Goal: Communication & Community: Ask a question

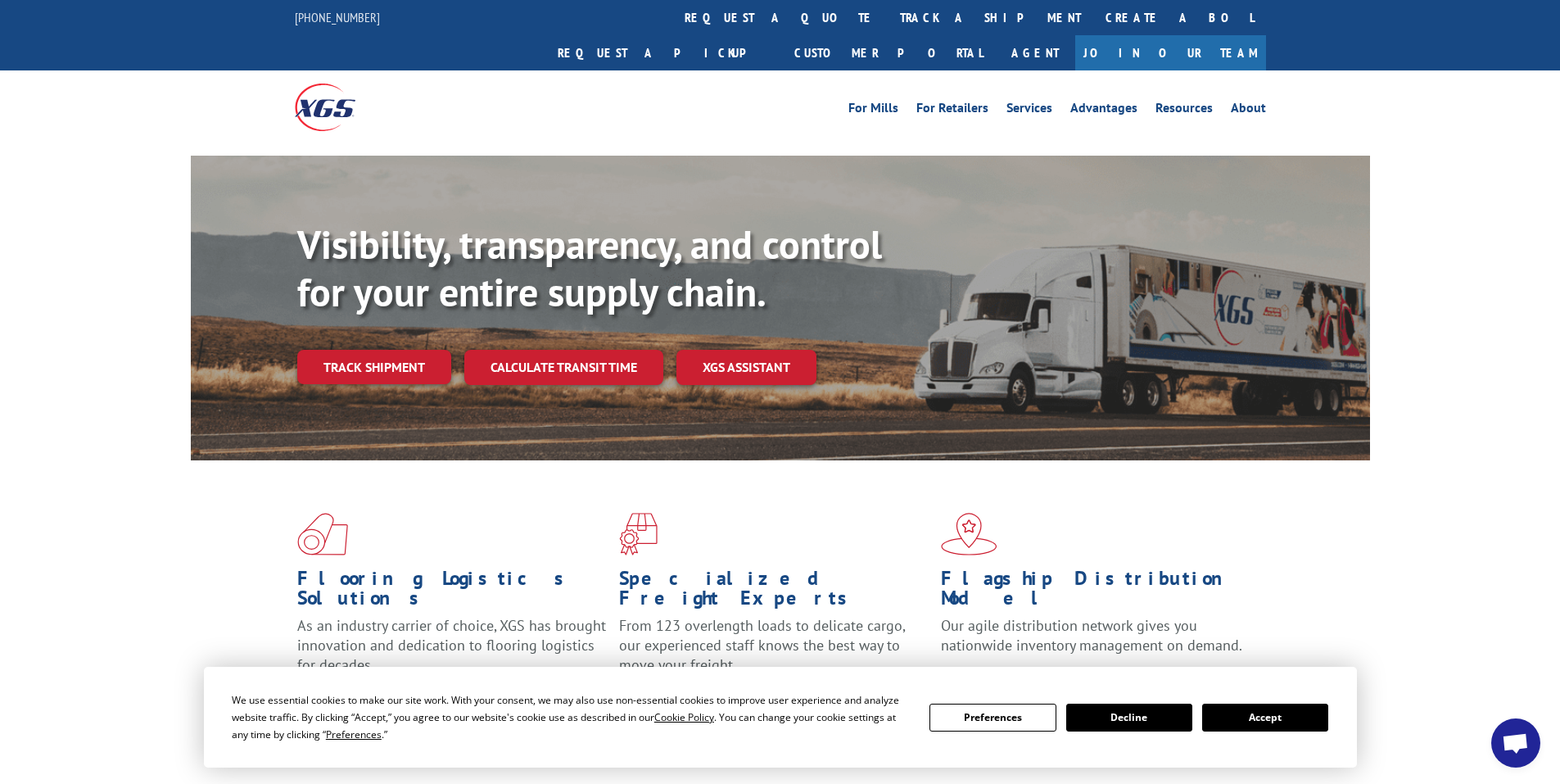
click at [1249, 716] on button "Accept" at bounding box center [1265, 717] width 126 height 28
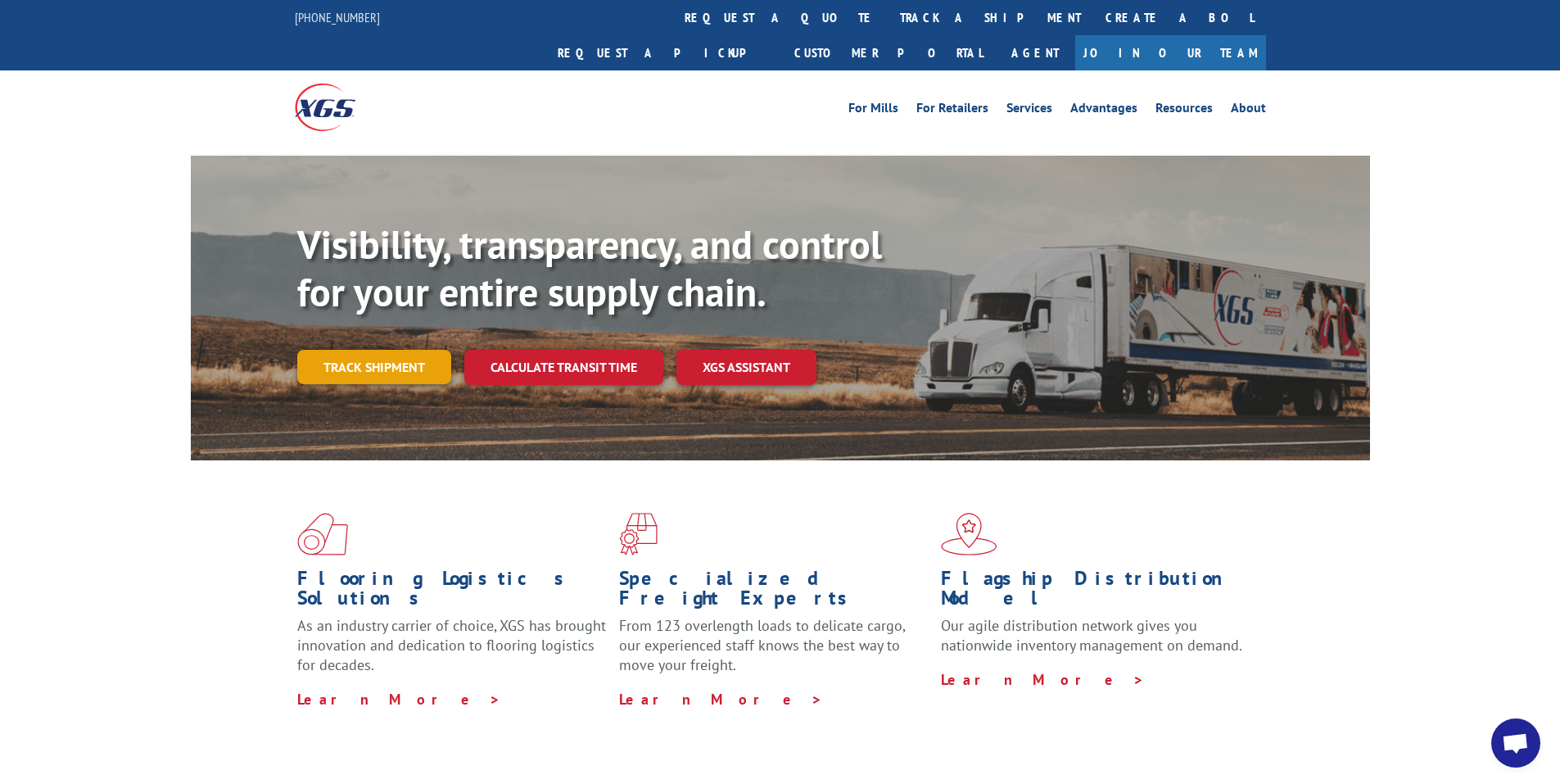
click at [336, 350] on link "Track shipment" at bounding box center [374, 367] width 154 height 35
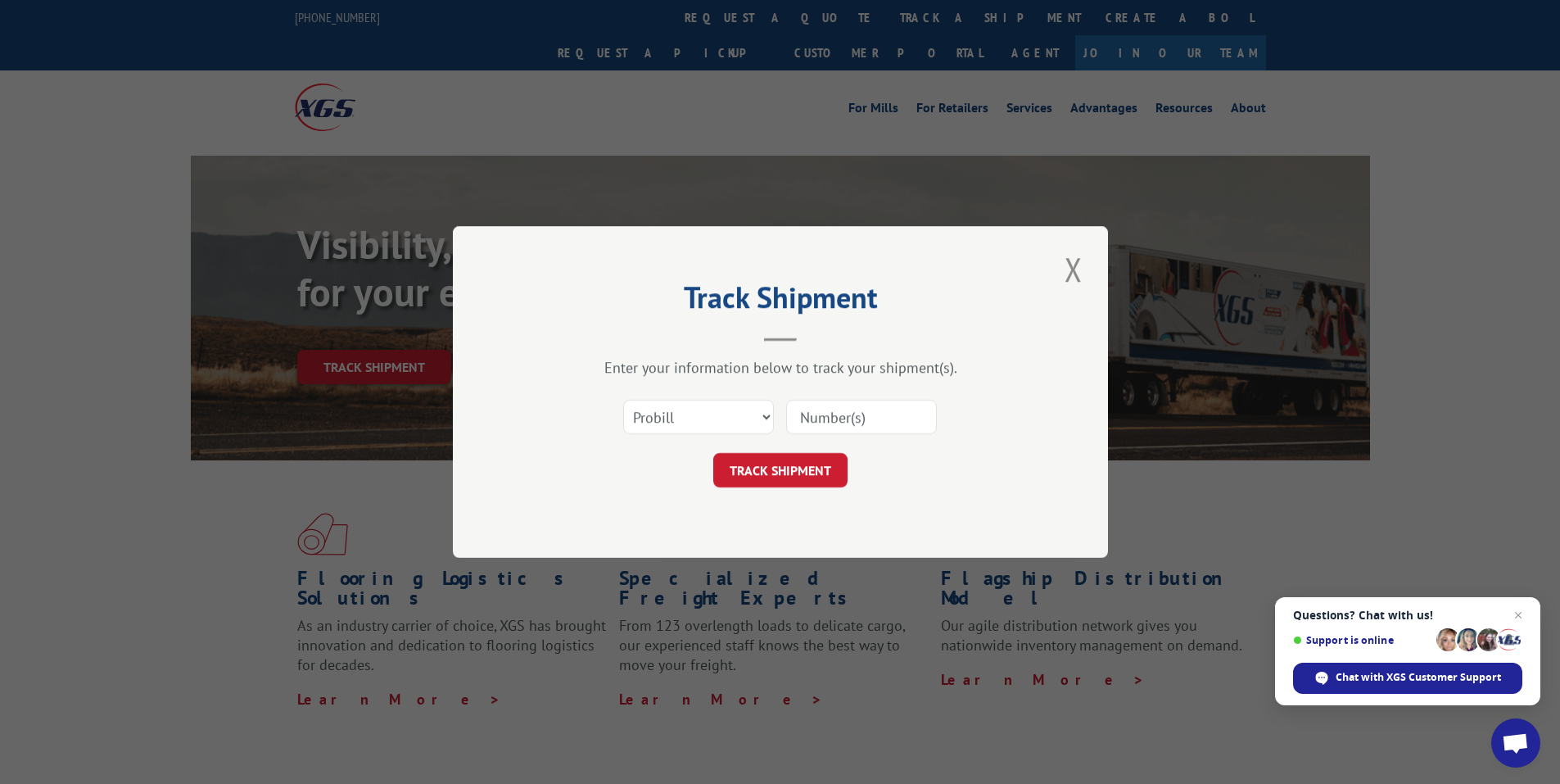
paste input "17346028"
type input "17346028"
click at [790, 465] on button "TRACK SHIPMENT" at bounding box center [780, 470] width 135 height 35
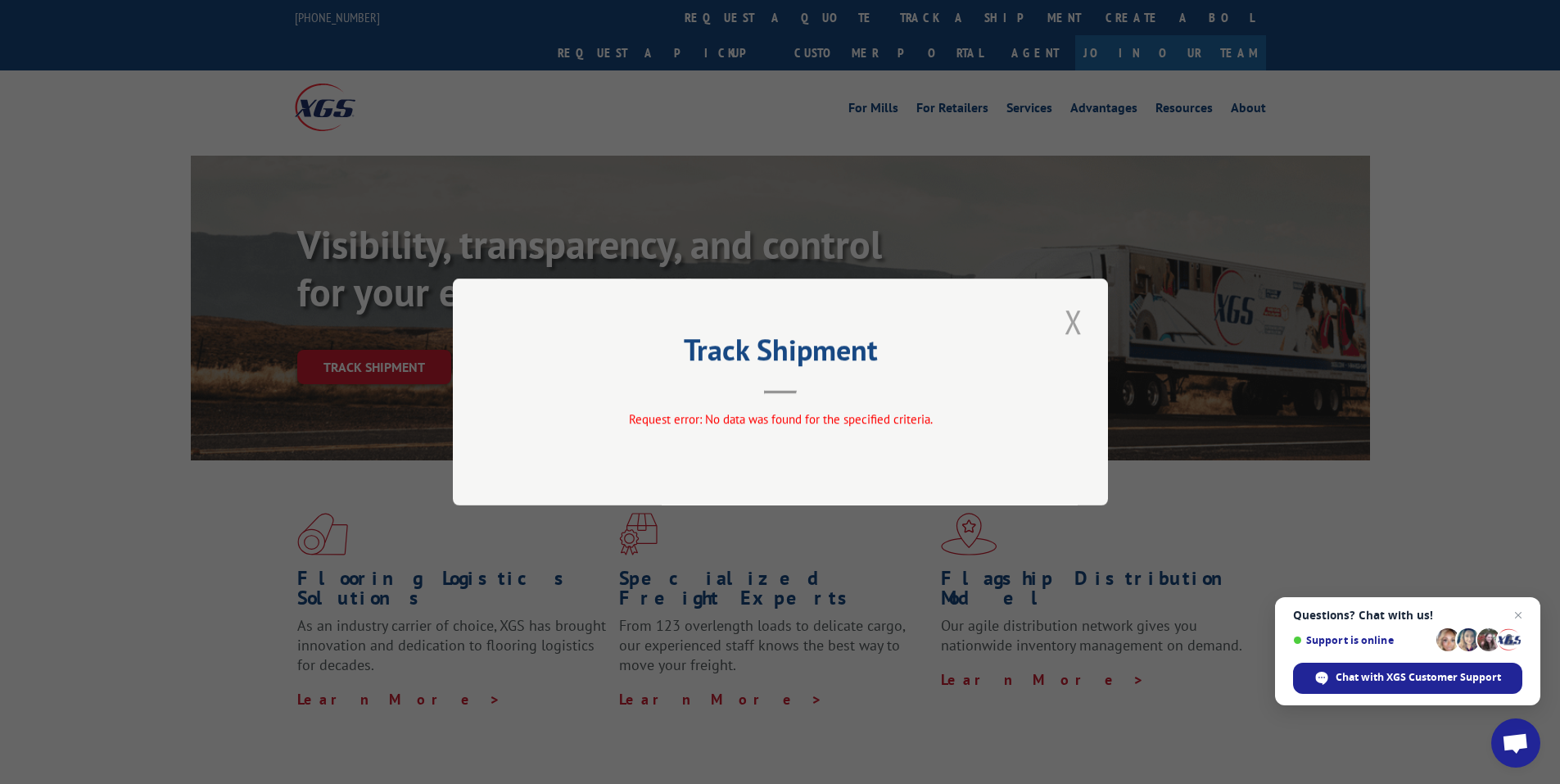
click at [1071, 318] on button "Close modal" at bounding box center [1074, 321] width 28 height 45
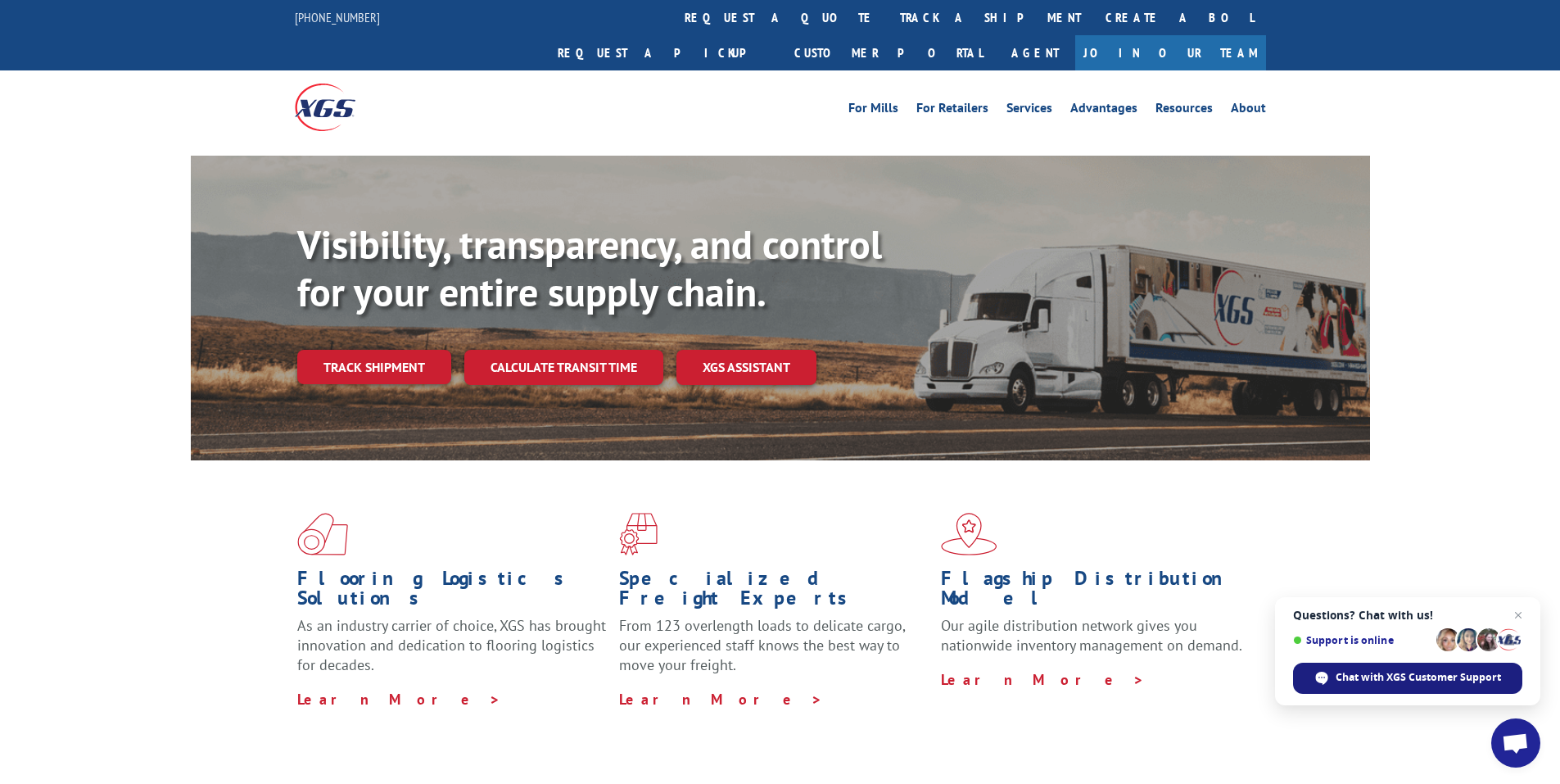
click at [1372, 682] on span "Chat with XGS Customer Support" at bounding box center [1418, 676] width 165 height 14
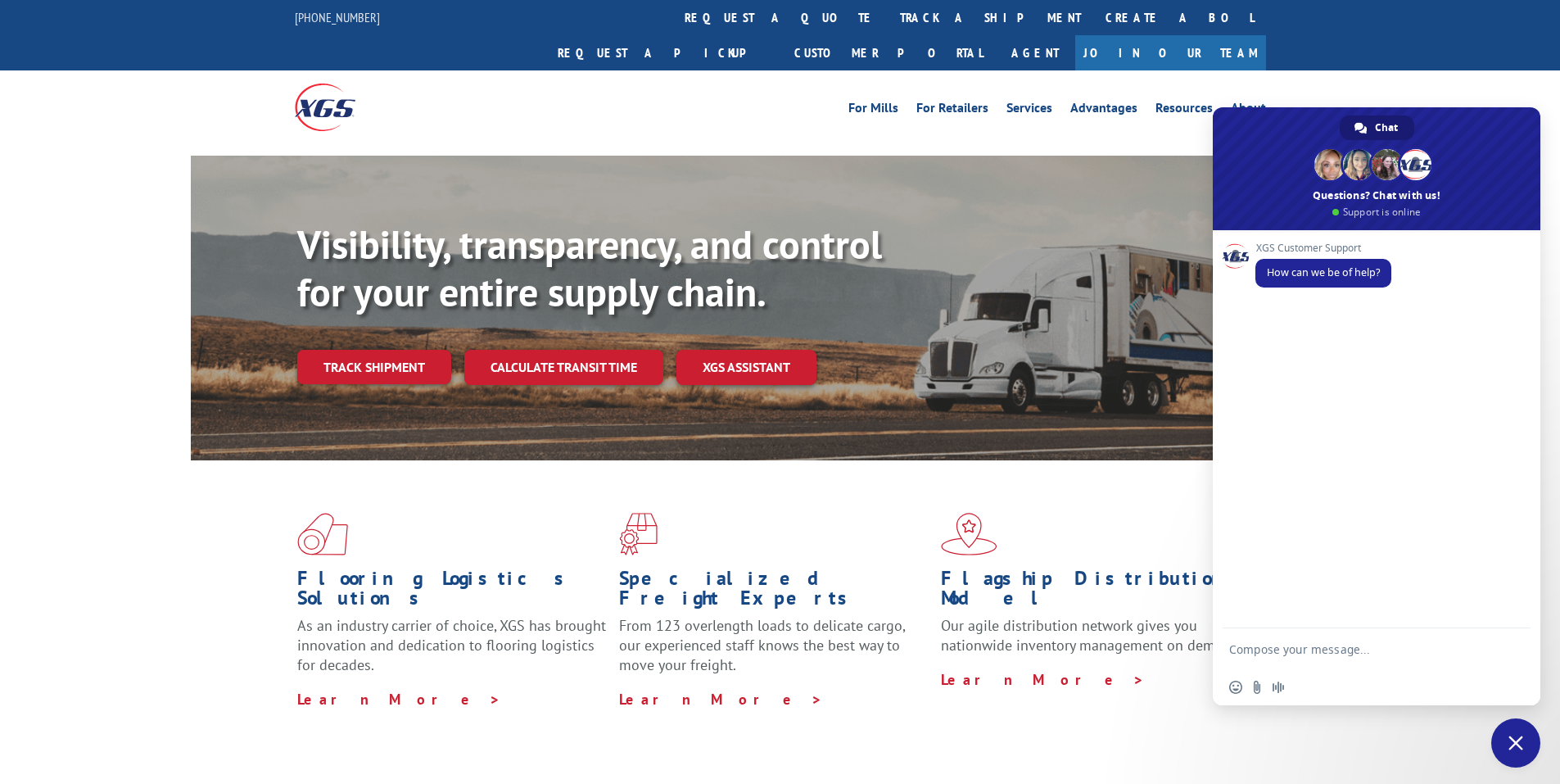
click at [1320, 646] on textarea "Compose your message..." at bounding box center [1360, 649] width 262 height 41
type textarea "E"
type textarea "Z"
type textarea "Track Shipment"
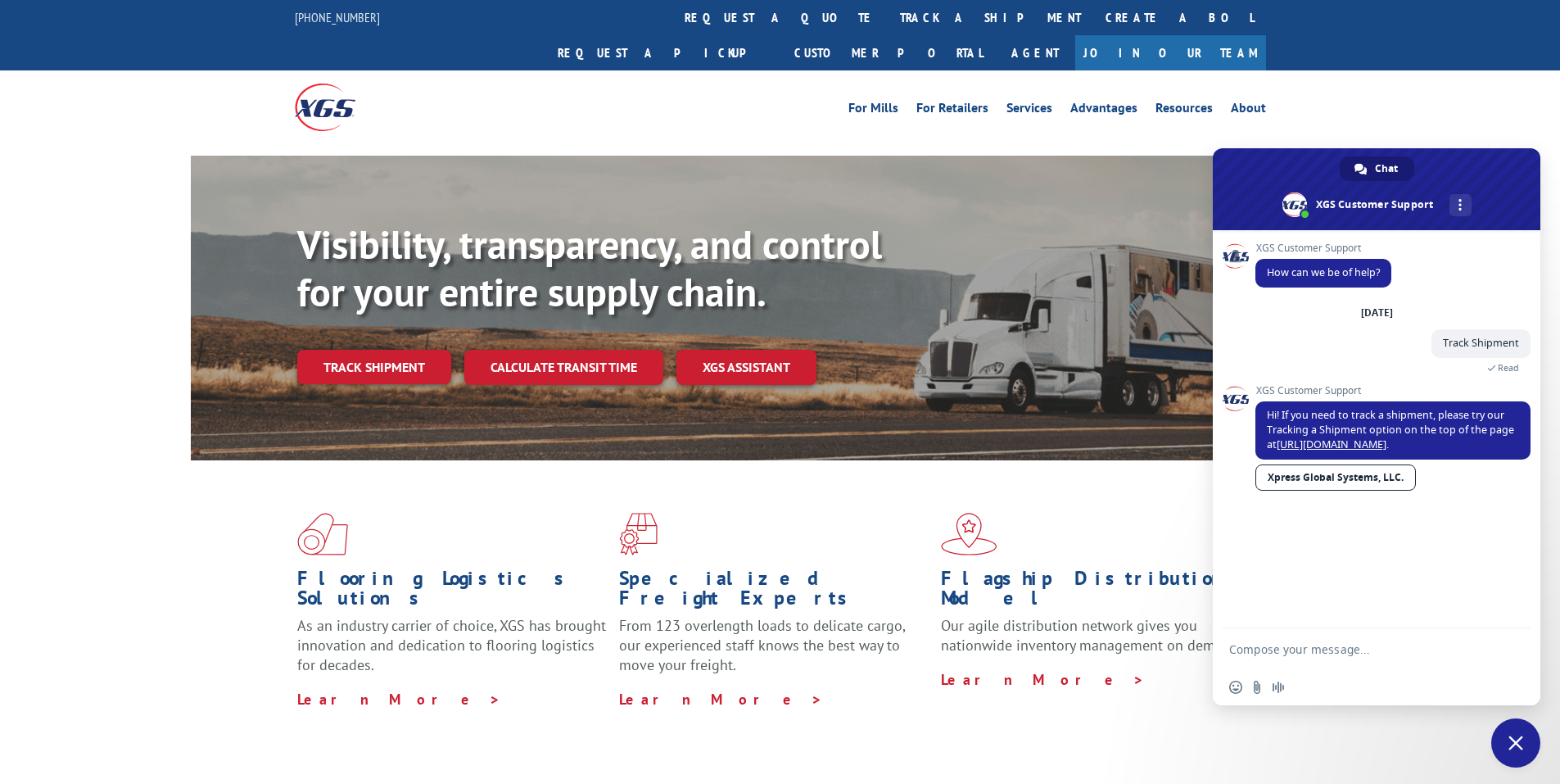
drag, startPoint x: 1311, startPoint y: 651, endPoint x: 1244, endPoint y: 568, distance: 106.7
click at [1244, 568] on div "XGS Customer Support How can we be of help? [DATE] Track Shipment Just now Read…" at bounding box center [1376, 429] width 328 height 398
click at [1324, 645] on textarea "Compose your message..." at bounding box center [1360, 649] width 262 height 41
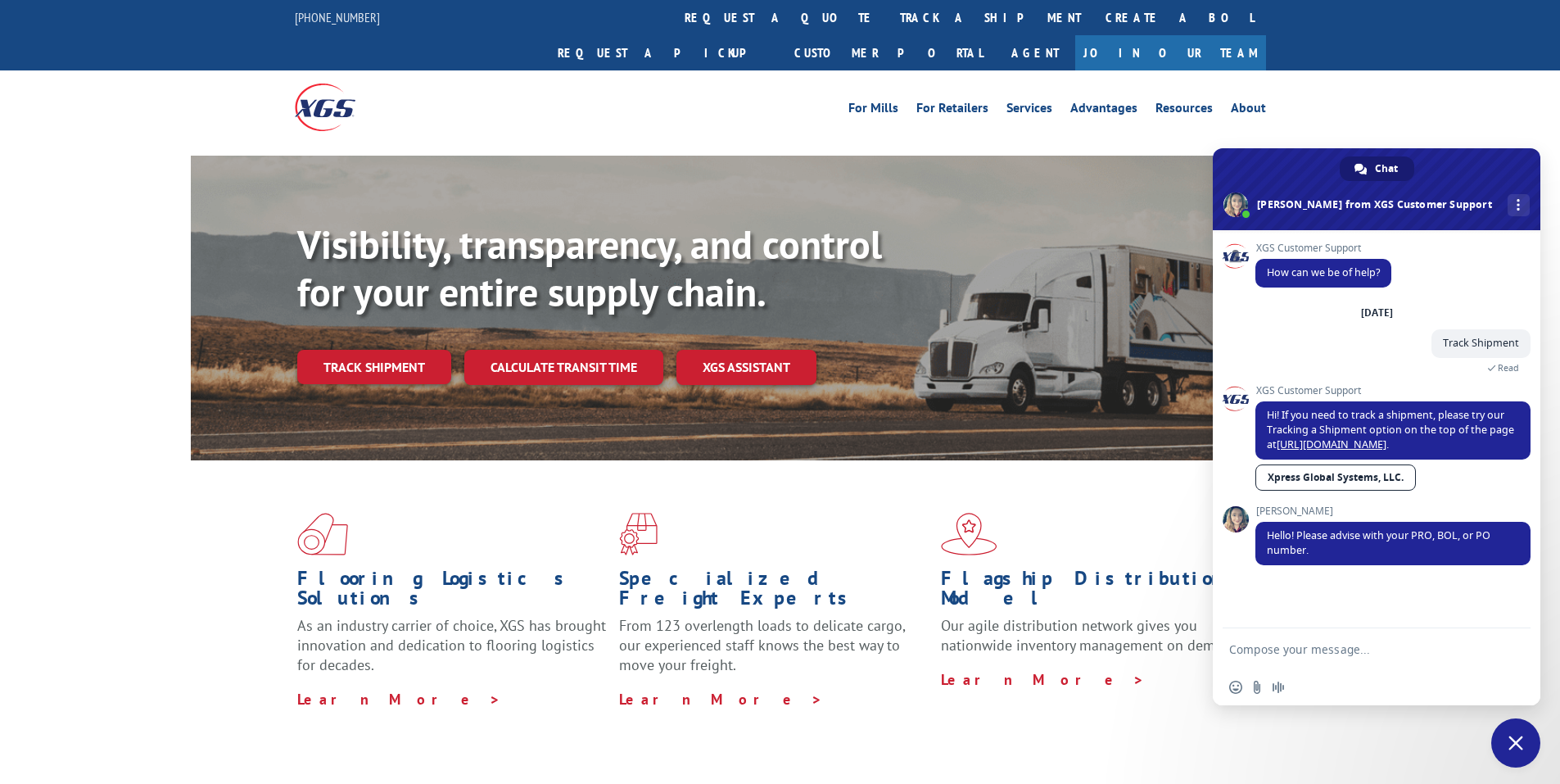
paste textarea "17346028"
type textarea "1"
type textarea "Hello, I ca"
click at [388, 350] on link "Track shipment" at bounding box center [374, 367] width 154 height 35
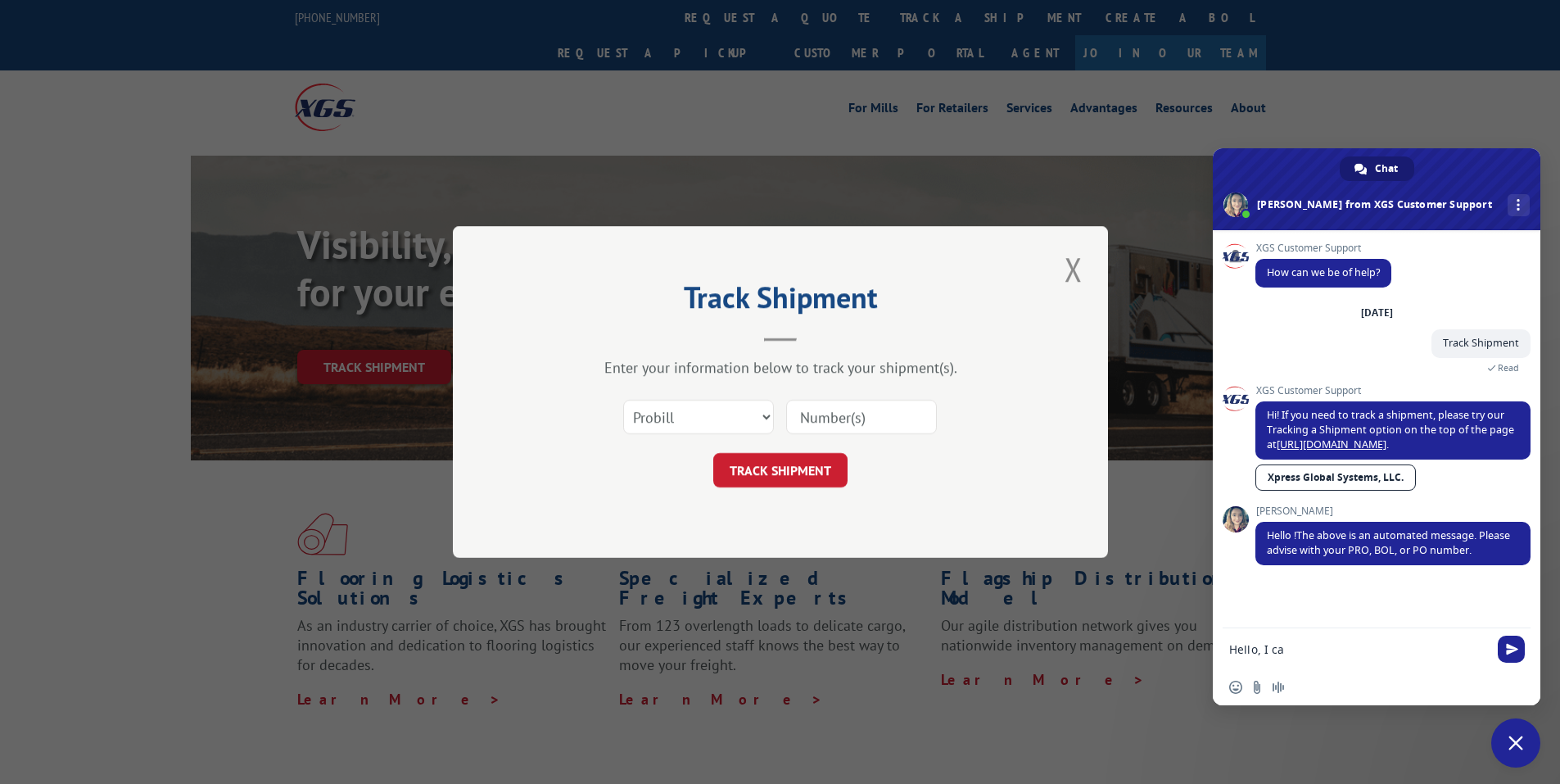
click at [857, 409] on input at bounding box center [861, 417] width 151 height 35
click at [732, 418] on select "Select category... Probill BOL PO" at bounding box center [699, 417] width 151 height 35
click at [838, 414] on input at bounding box center [861, 417] width 151 height 35
paste input "17346028"
type input "17346028"
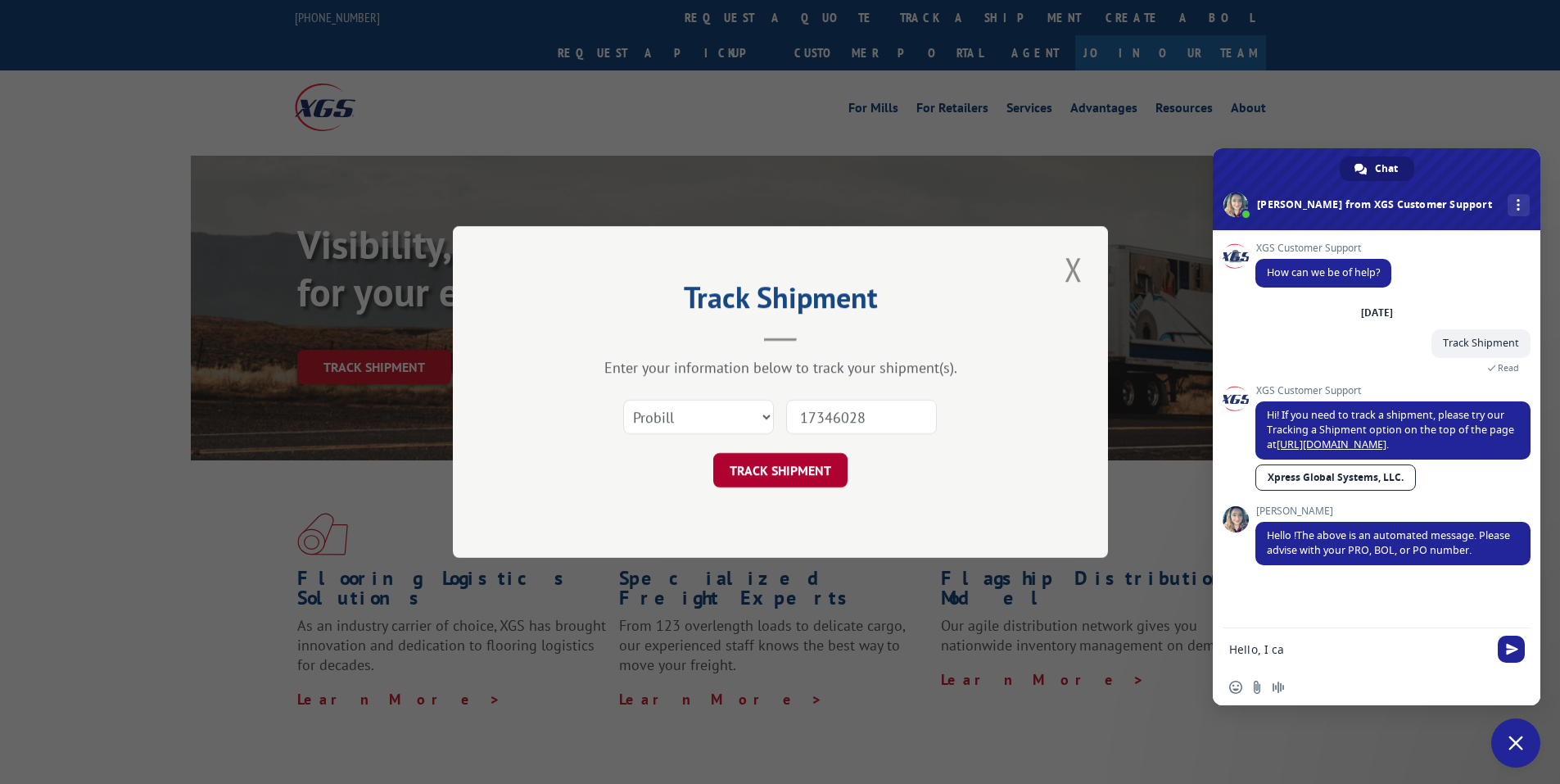
click at [792, 469] on button "TRACK SHIPMENT" at bounding box center [780, 470] width 135 height 35
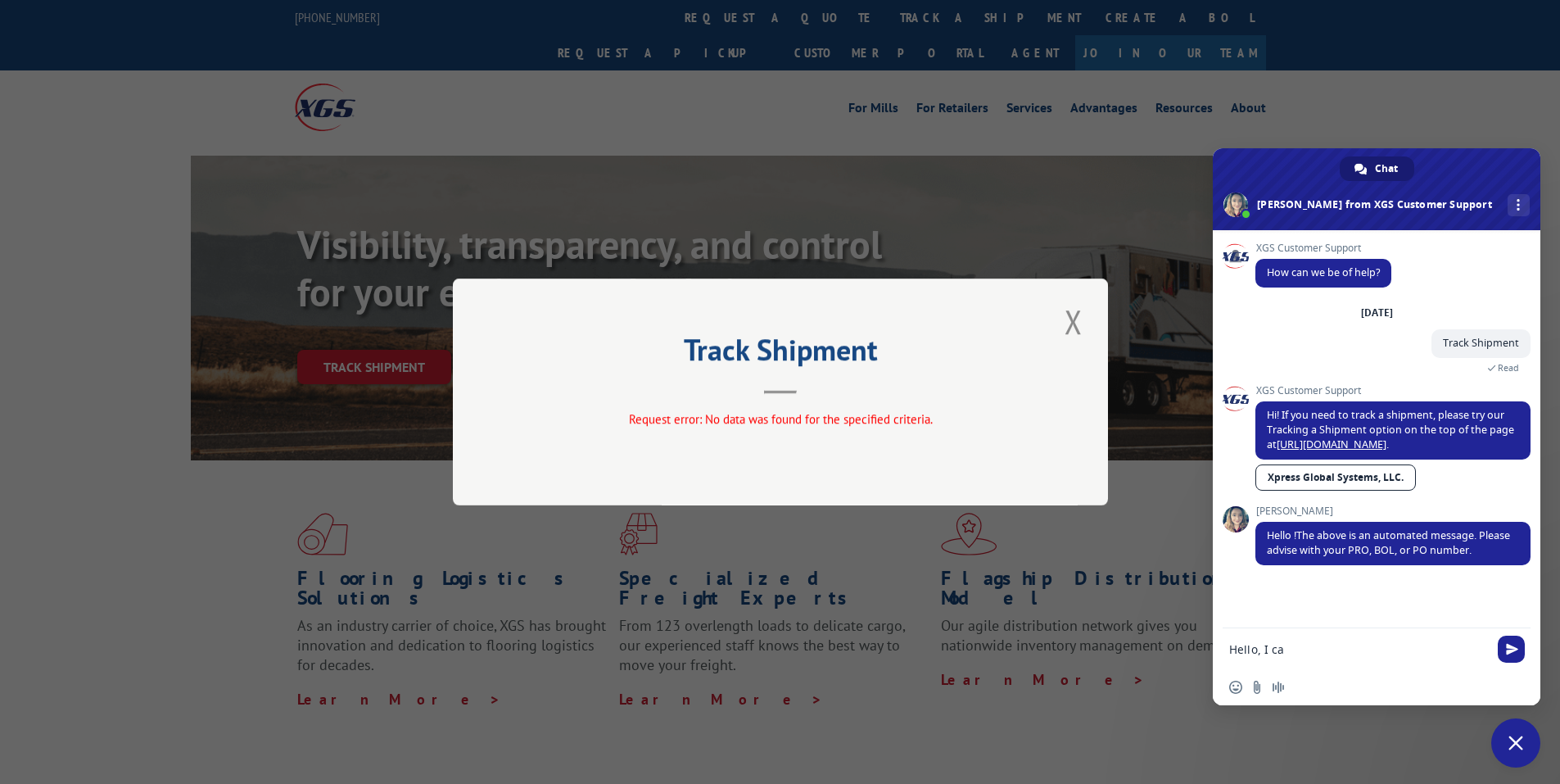
click at [1375, 617] on div "XGS Customer Support How can we be of help? [DATE] Track Shipment A few seconds…" at bounding box center [1376, 429] width 328 height 398
click at [1366, 649] on textarea "Hello, I ca" at bounding box center [1360, 649] width 262 height 41
click at [1066, 297] on div "Track Shipment Request error: No data was found for the specified criteria." at bounding box center [781, 392] width 656 height 227
click at [1066, 312] on button "Close modal" at bounding box center [1074, 321] width 28 height 45
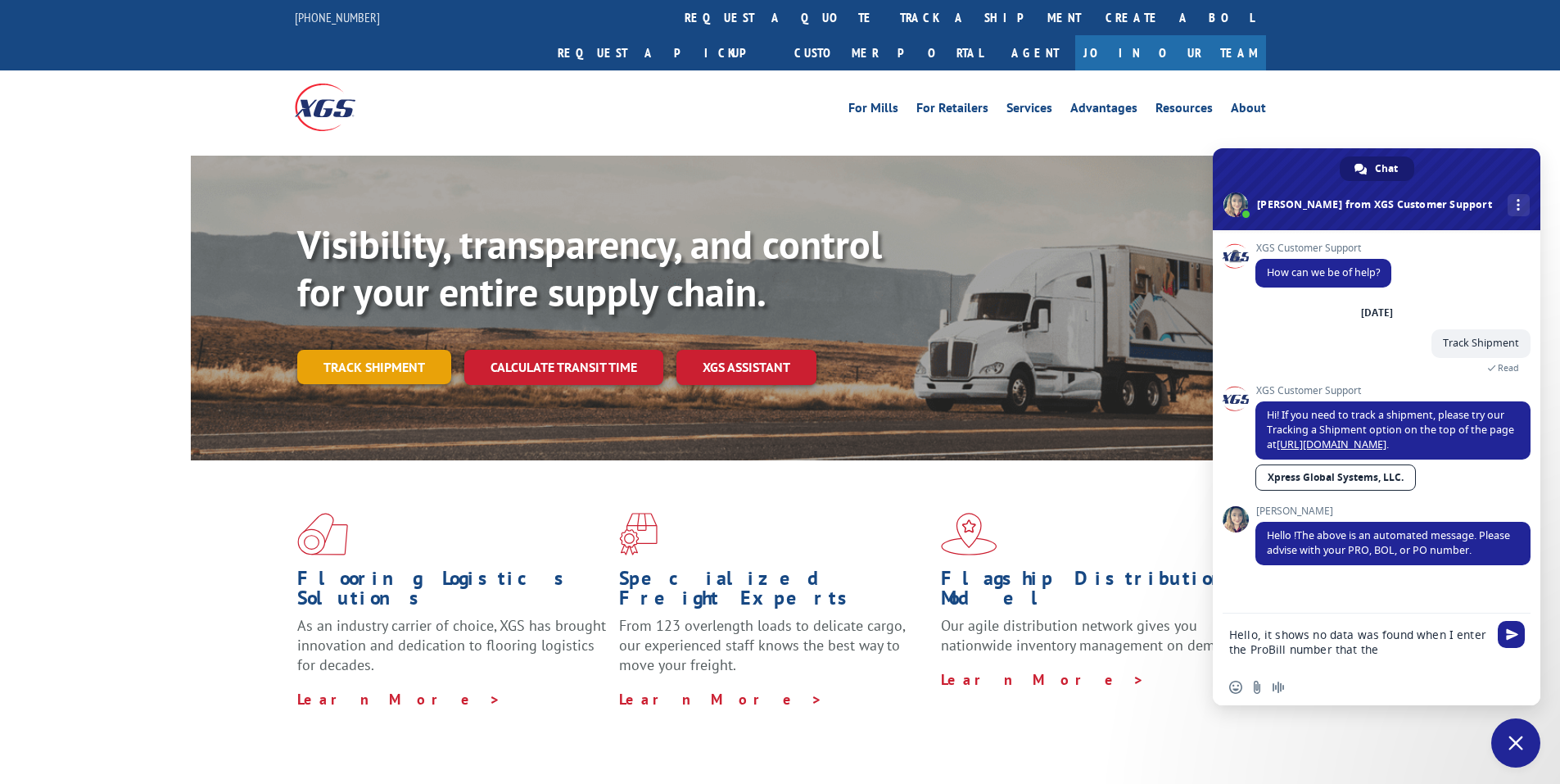
click at [384, 350] on link "Track shipment" at bounding box center [374, 367] width 154 height 35
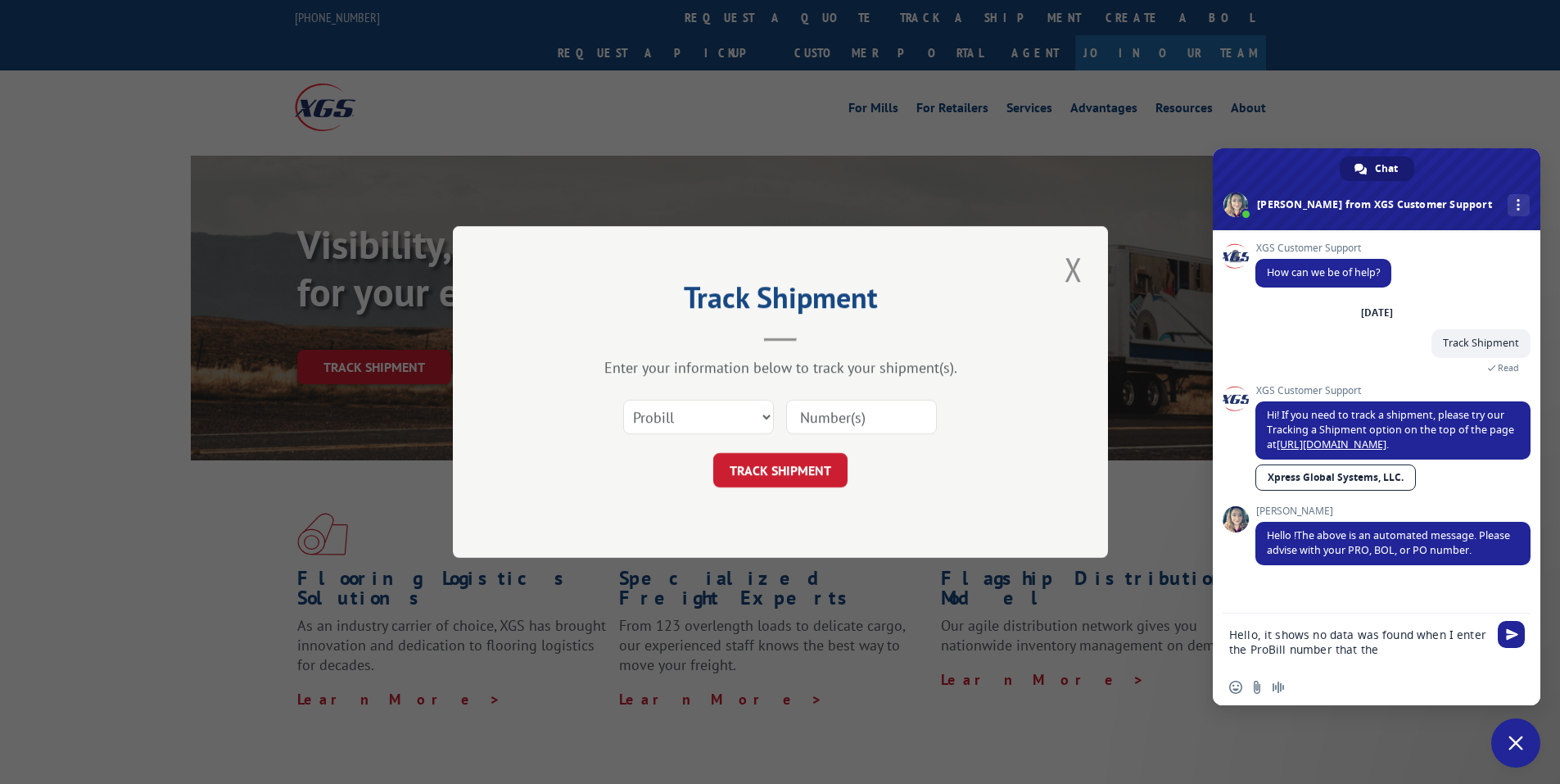
click at [1273, 641] on textarea "Hello, it shows no data was found when I enter the ProBill number that the" at bounding box center [1360, 641] width 262 height 56
click at [1453, 655] on textarea "Hello, it shows no data was found when I enter the Probill number that the" at bounding box center [1360, 641] width 262 height 56
paste textarea "17346028"
type textarea "Hello, it shows no data was found when I enter the Probill number that the fabr…"
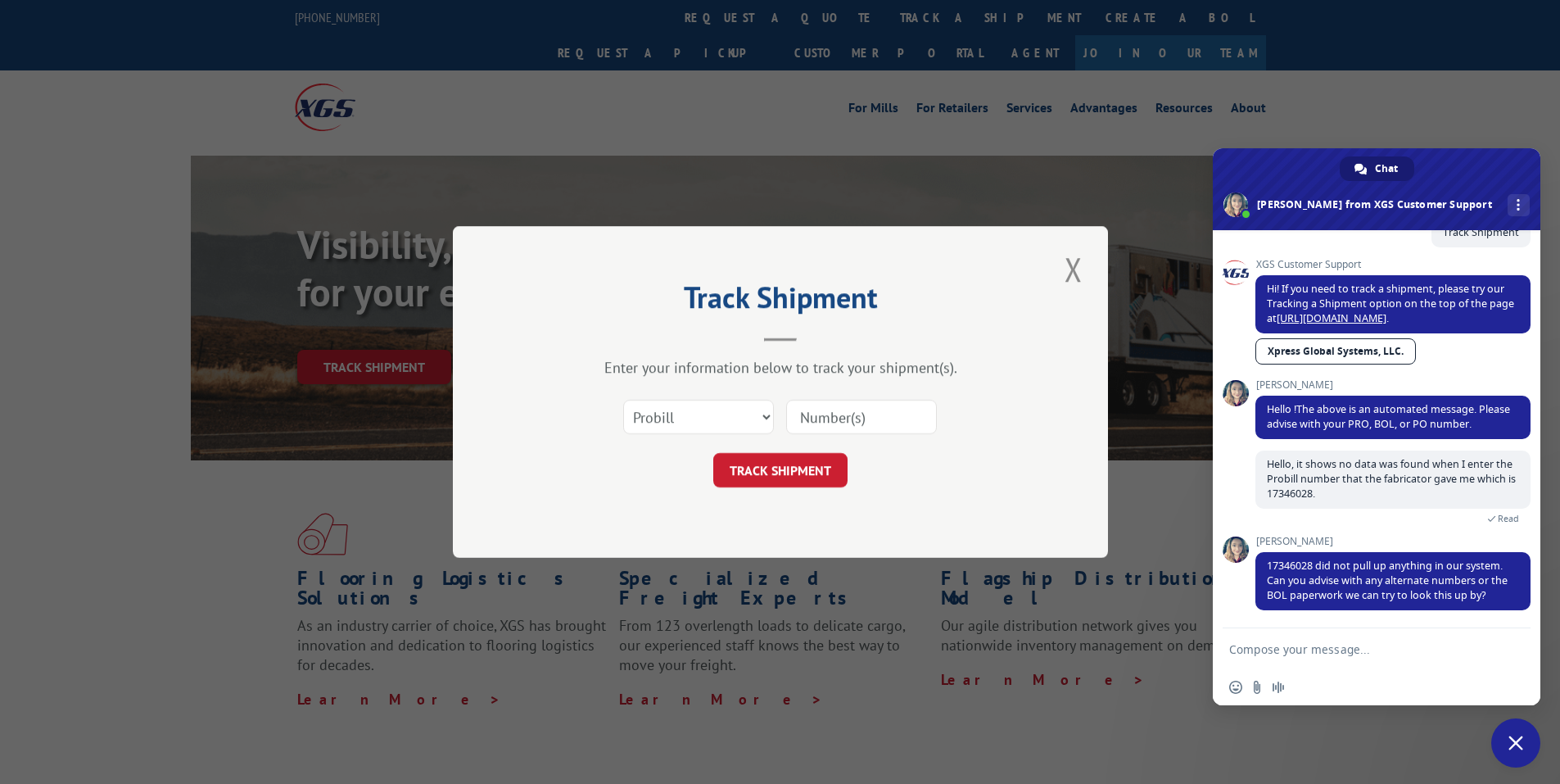
scroll to position [159, 0]
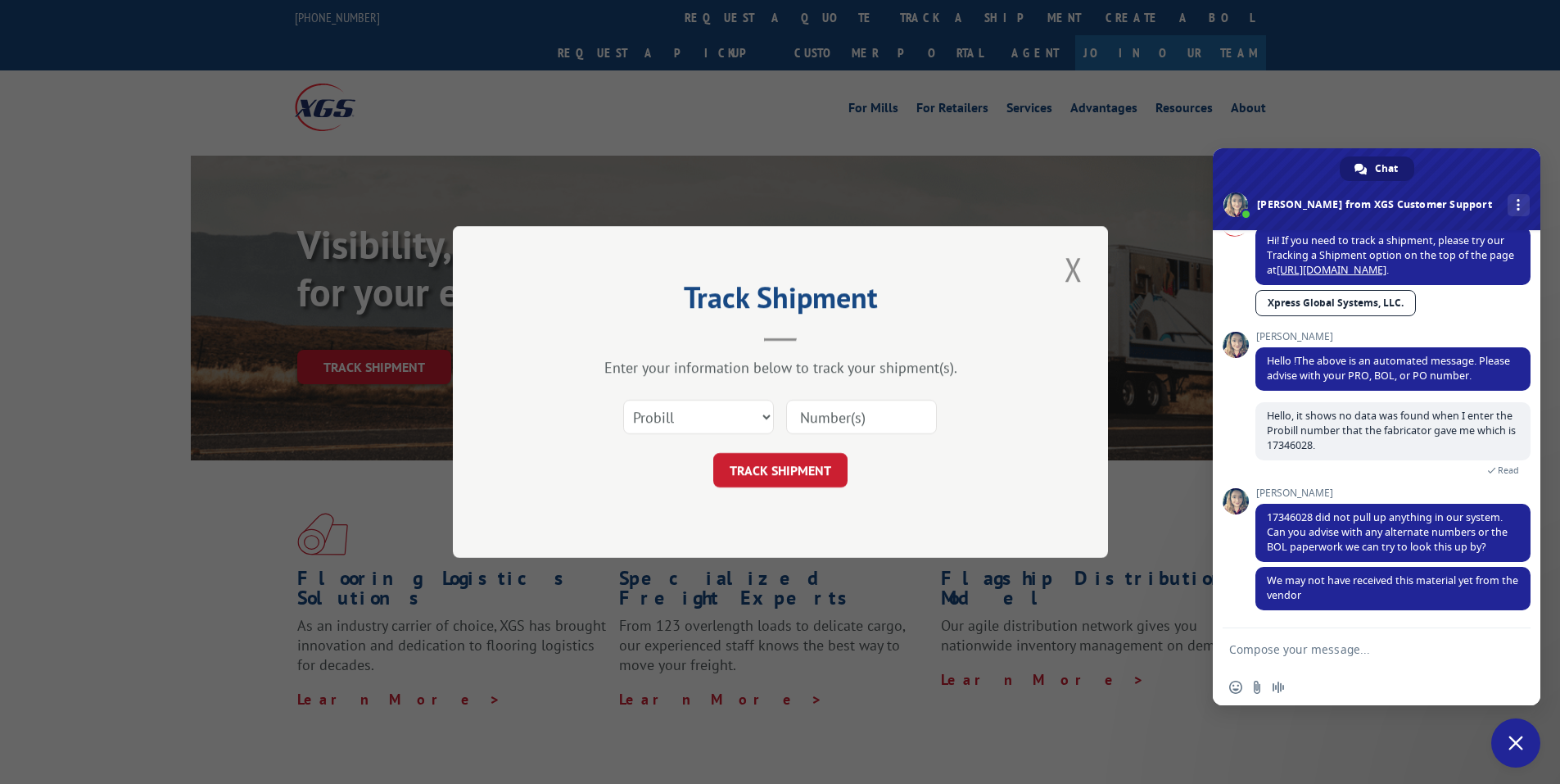
click at [1270, 641] on textarea "Compose your message..." at bounding box center [1360, 649] width 262 height 41
click at [1222, 474] on div "XGS Customer Support How can we be of help? [DATE] Track Shipment 2 minutes ago…" at bounding box center [1376, 422] width 328 height 384
click at [1467, 638] on textarea "That is the only number I was given on F" at bounding box center [1360, 641] width 262 height 56
type textarea "That is the only number I was given [DATE]. The only other number I have is the…"
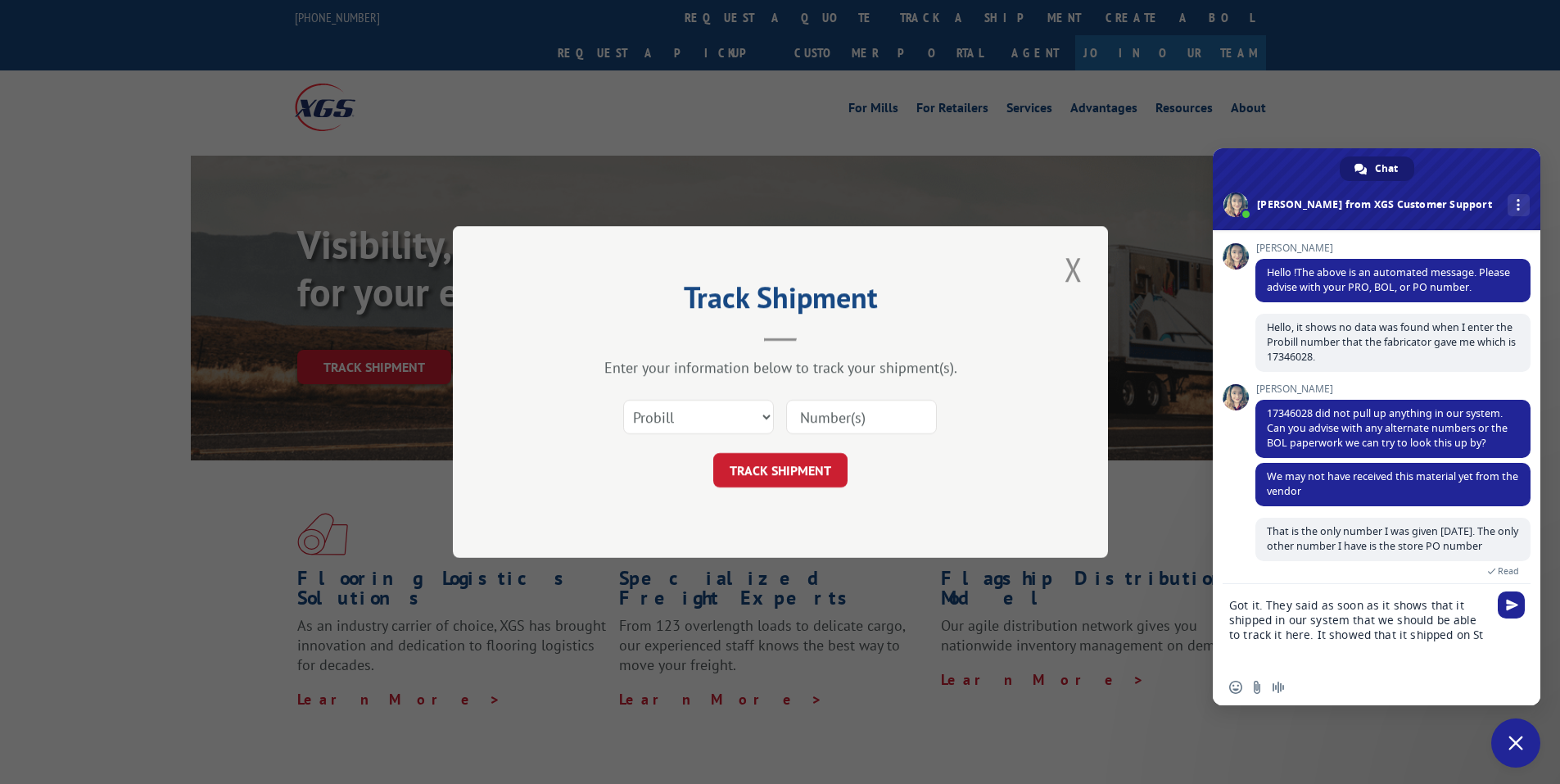
scroll to position [306, 0]
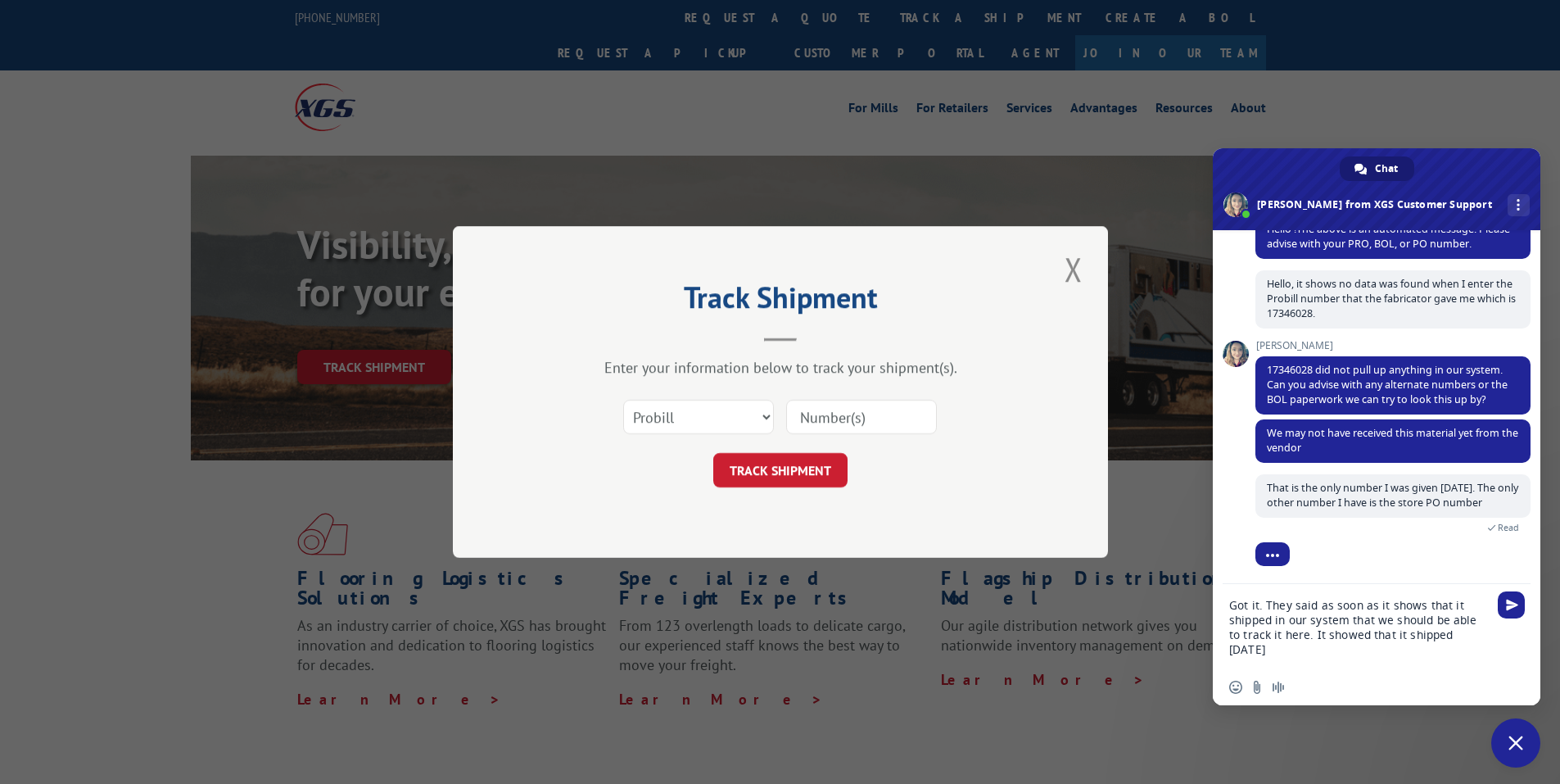
type textarea "Got it. They said as soon as it shows that it shipped in our system that we sho…"
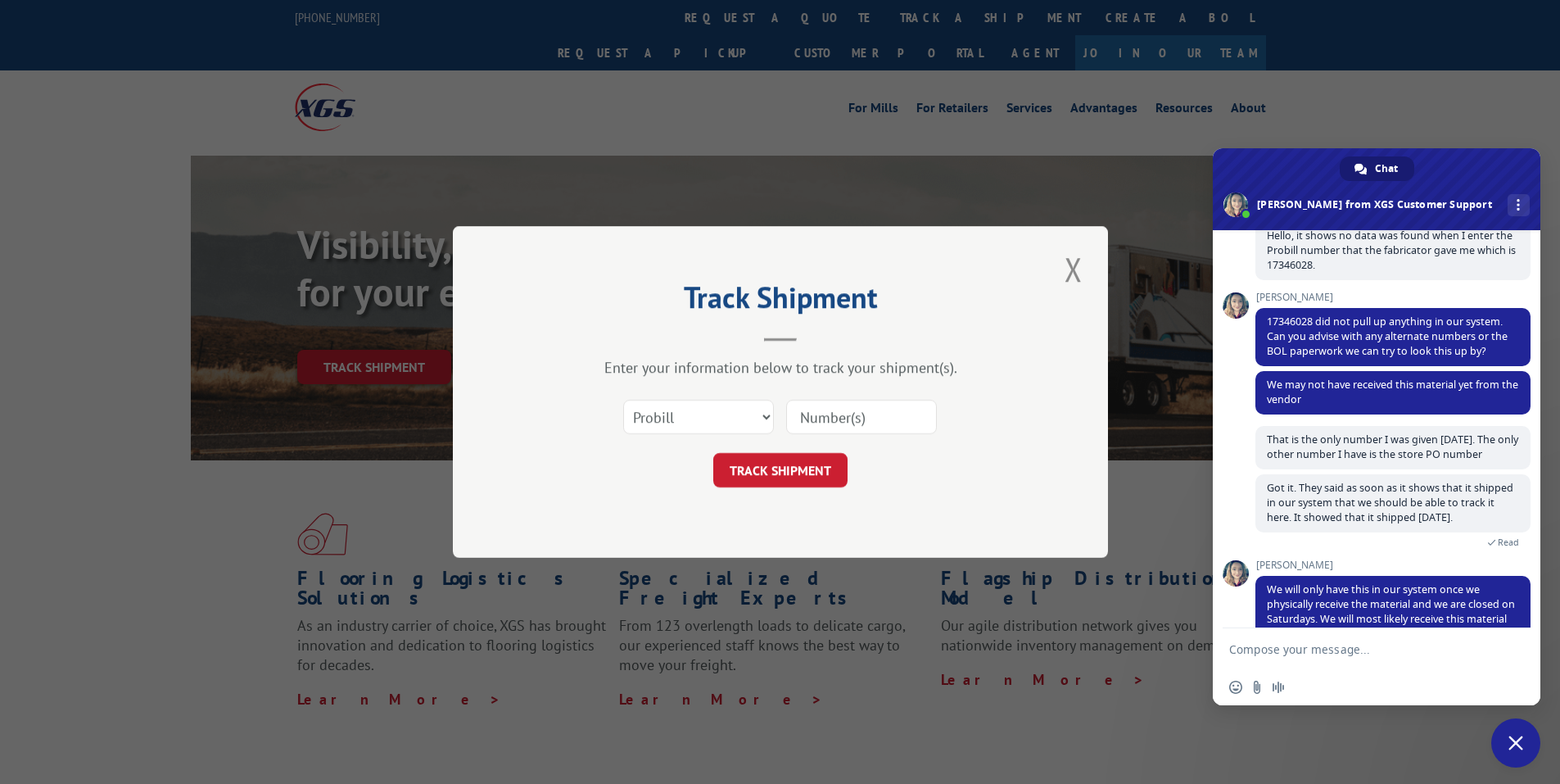
scroll to position [439, 0]
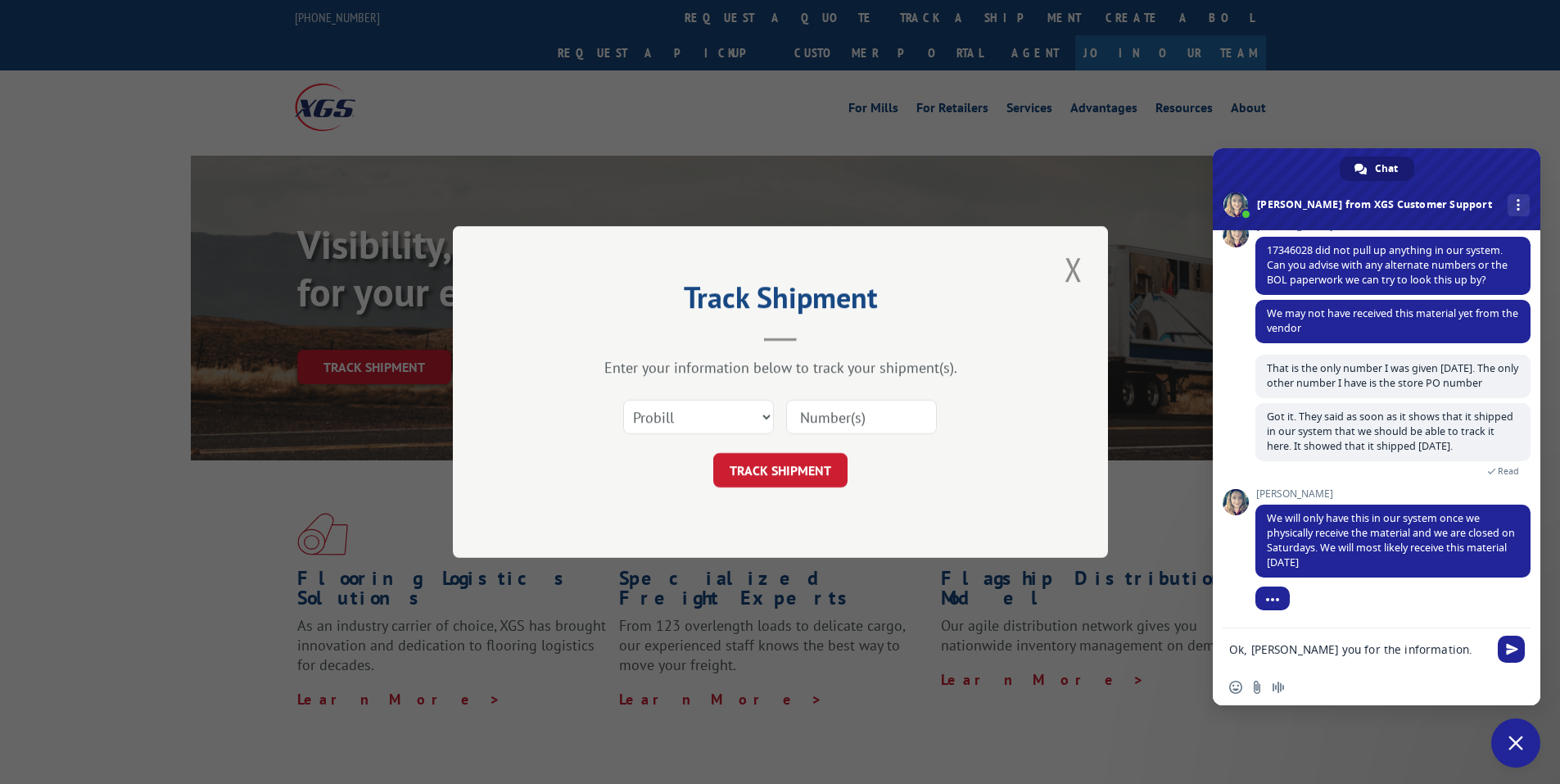
type textarea "Ok, thank you for the information."
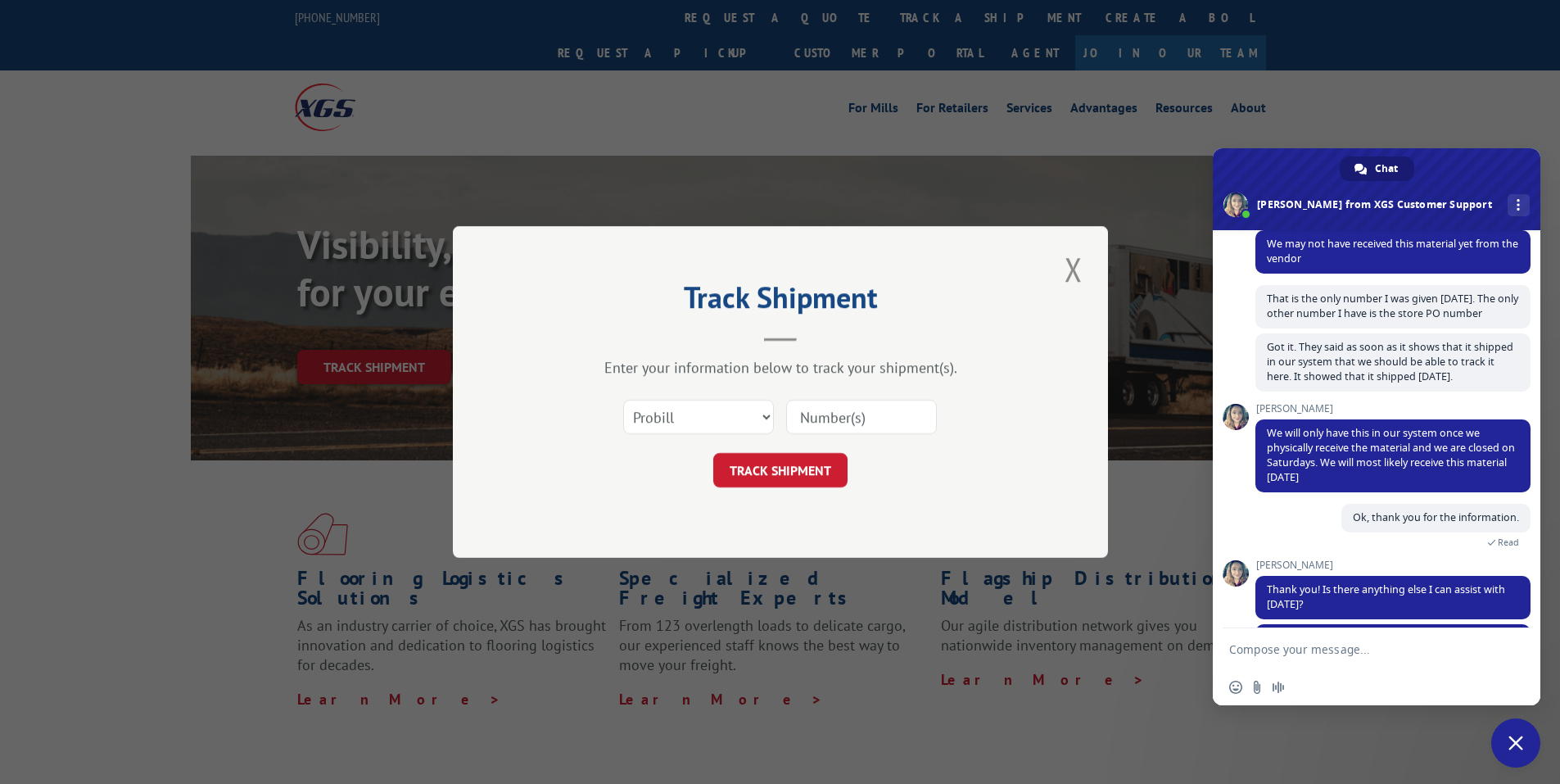
scroll to position [660, 0]
